Goal: Obtain resource: Obtain resource

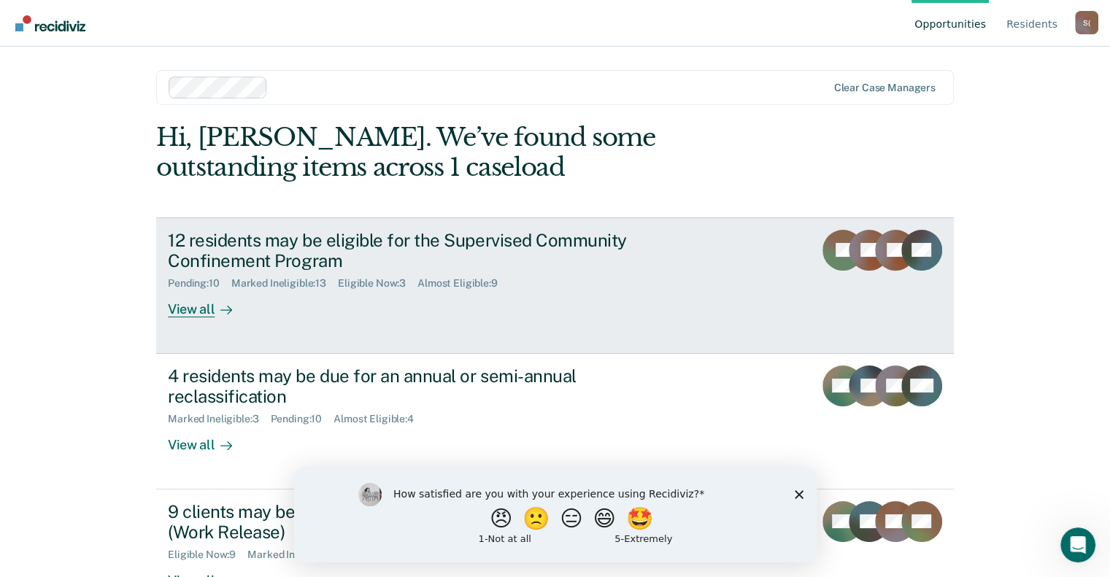
click at [178, 314] on div "View all" at bounding box center [209, 304] width 82 height 28
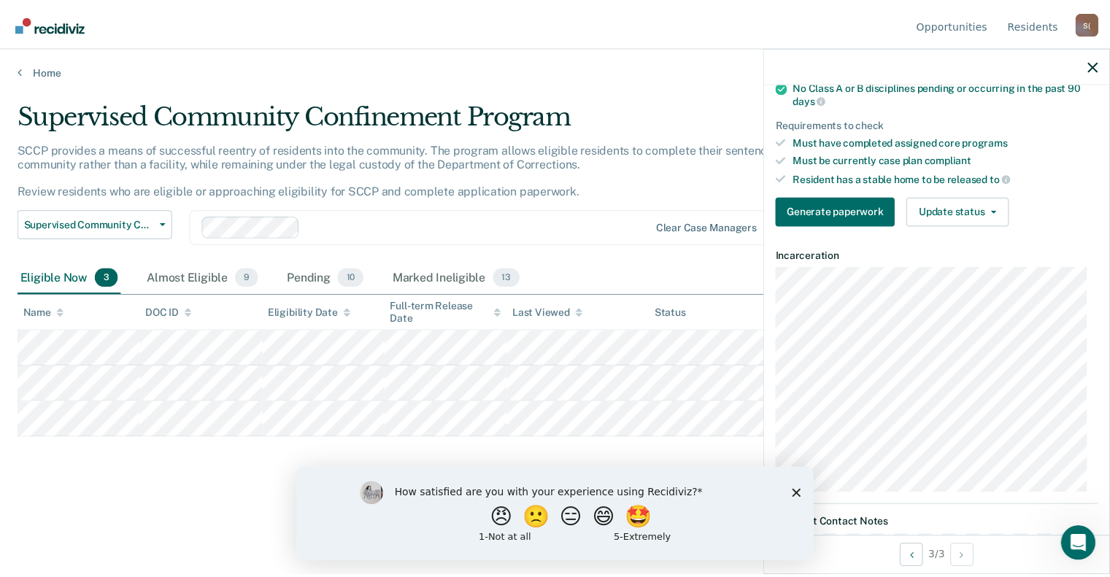
scroll to position [292, 0]
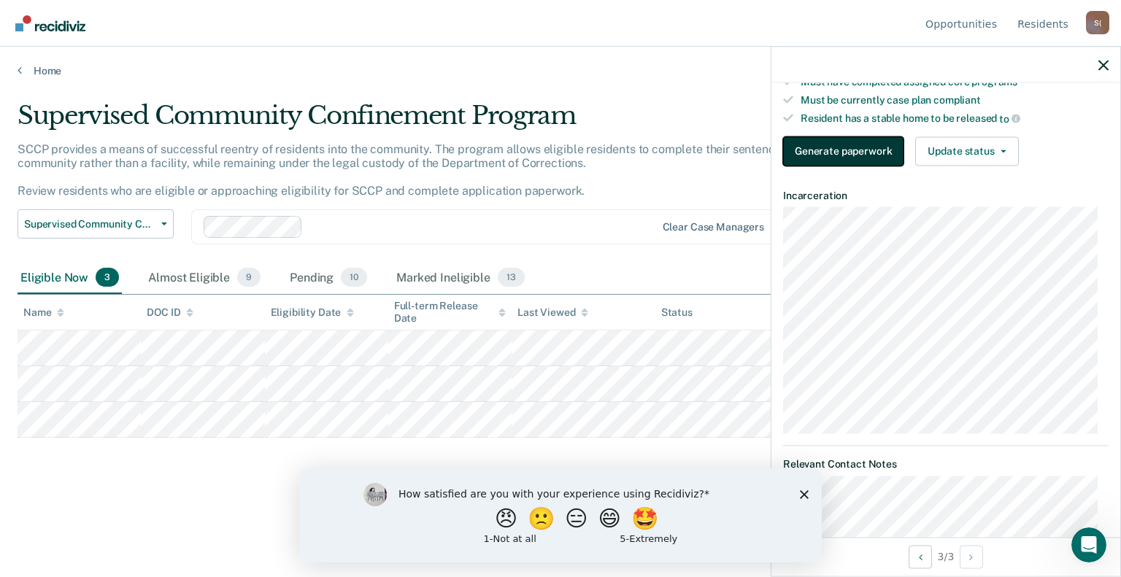
click at [869, 150] on button "Generate paperwork" at bounding box center [843, 150] width 120 height 29
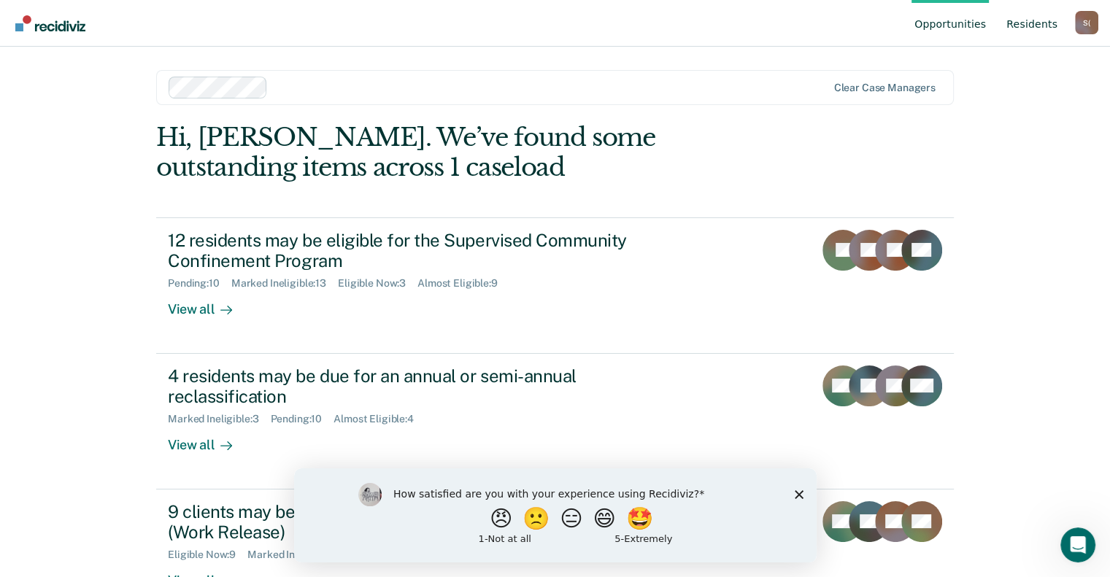
click at [1051, 28] on link "Resident s" at bounding box center [1031, 23] width 57 height 47
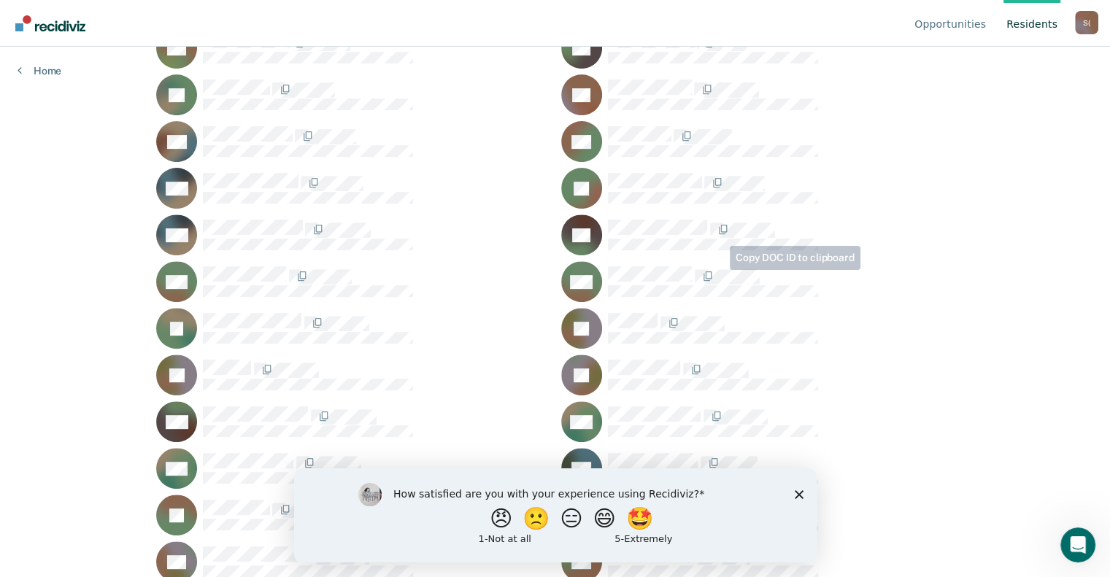
scroll to position [584, 0]
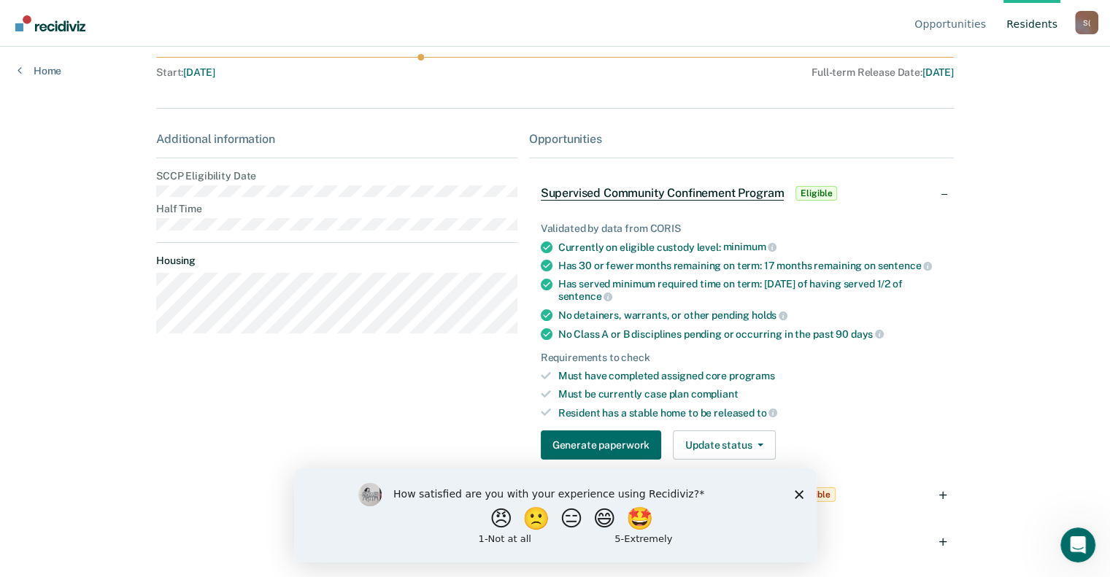
scroll to position [147, 0]
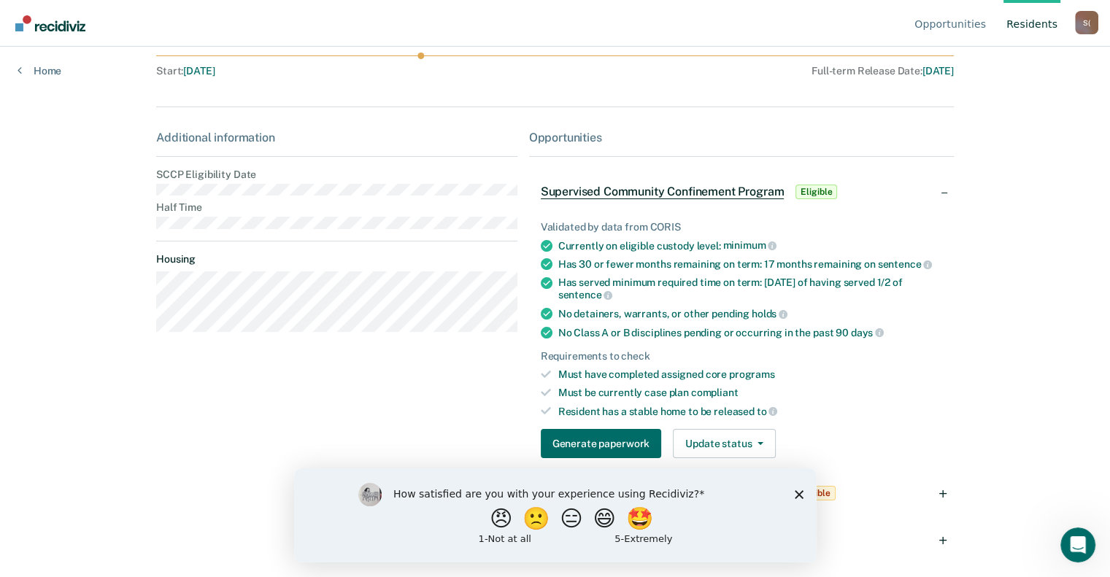
drag, startPoint x: 795, startPoint y: 496, endPoint x: 1145, endPoint y: 956, distance: 577.8
click at [795, 496] on polygon "Close survey" at bounding box center [798, 494] width 9 height 9
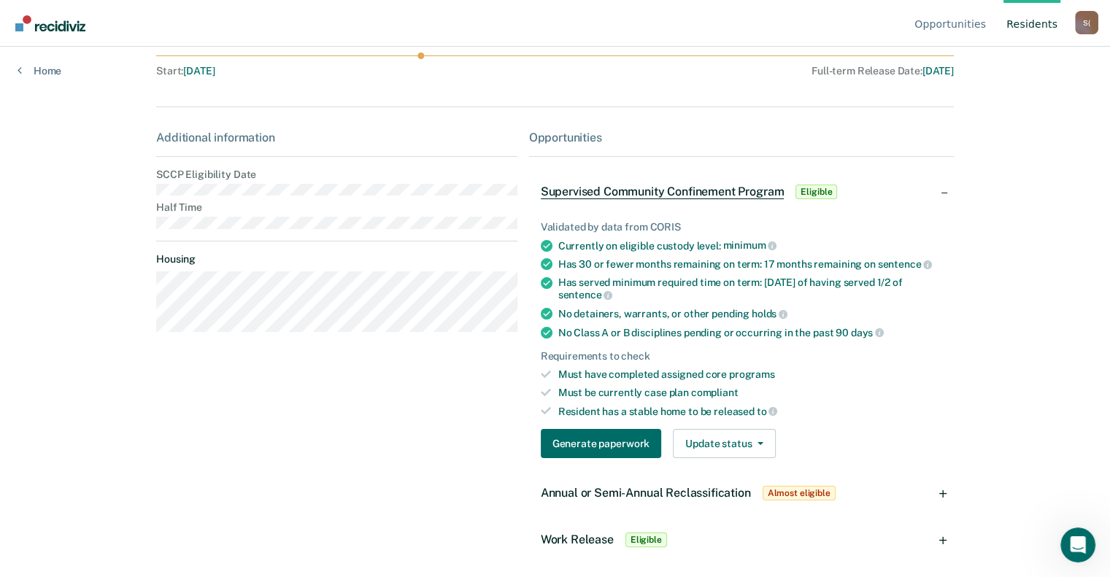
click at [651, 538] on span "Eligible" at bounding box center [646, 540] width 42 height 15
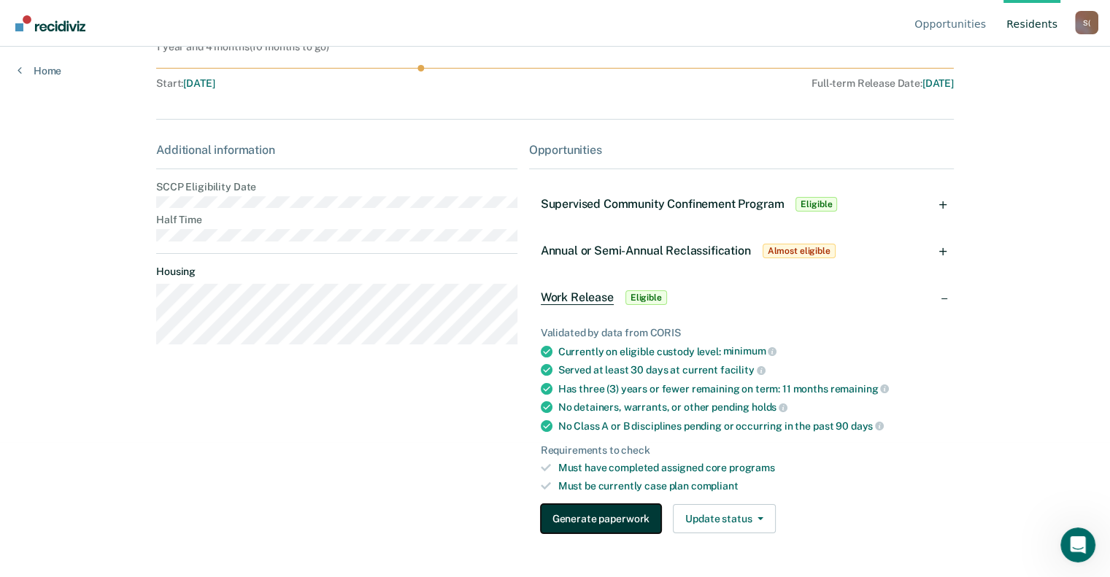
click at [622, 522] on button "Generate paperwork" at bounding box center [601, 518] width 120 height 29
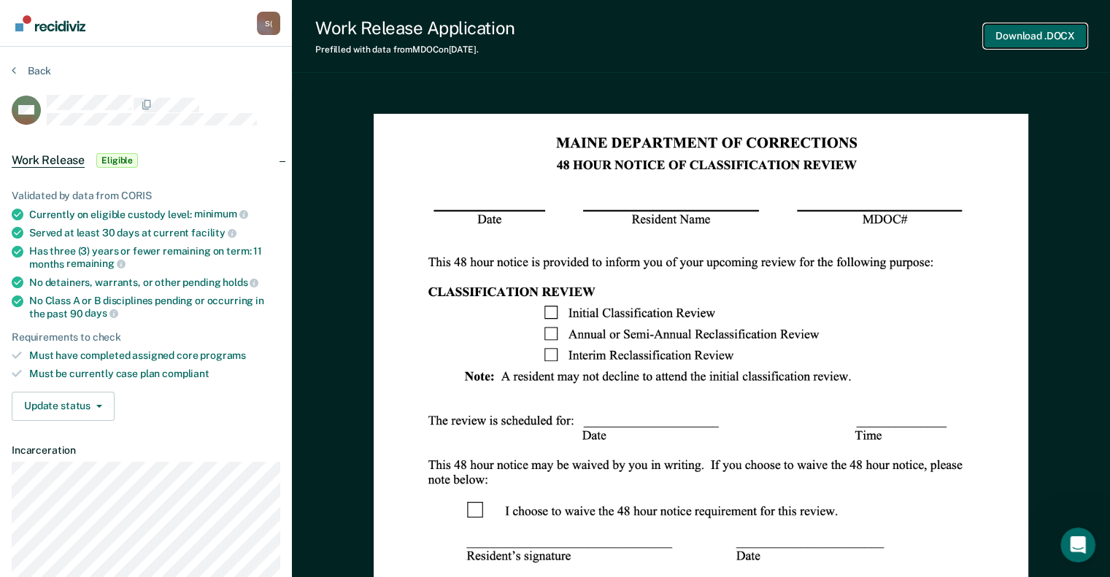
click at [1048, 48] on div "Download .DOCX" at bounding box center [1034, 36] width 103 height 37
click at [1025, 37] on button "Download .DOCX" at bounding box center [1034, 36] width 103 height 24
